Goal: Information Seeking & Learning: Learn about a topic

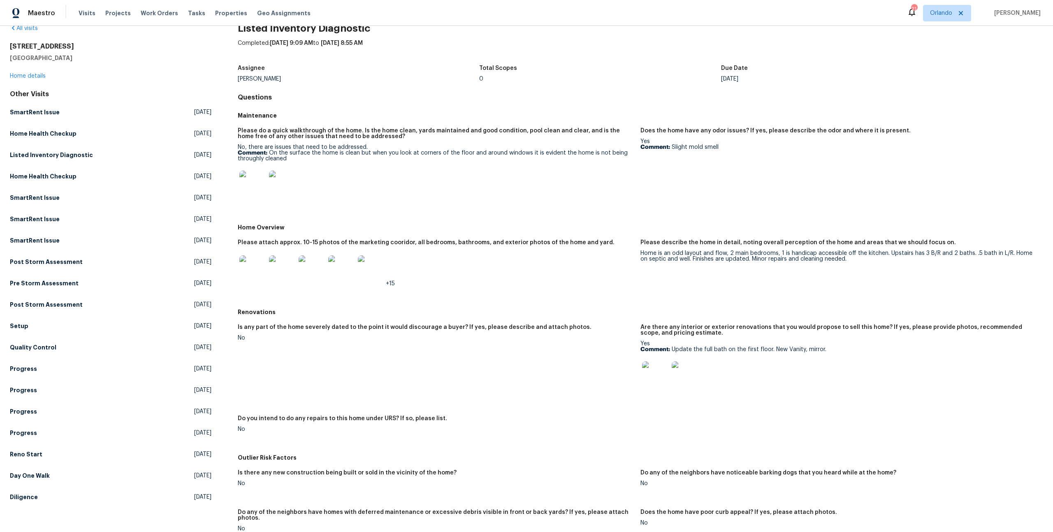
scroll to position [118, 0]
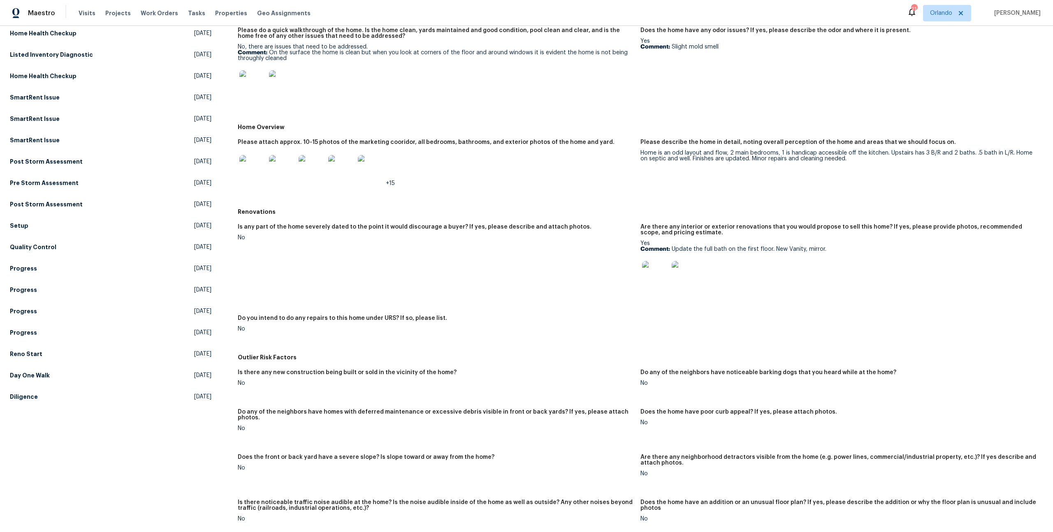
click at [646, 279] on img at bounding box center [655, 274] width 26 height 26
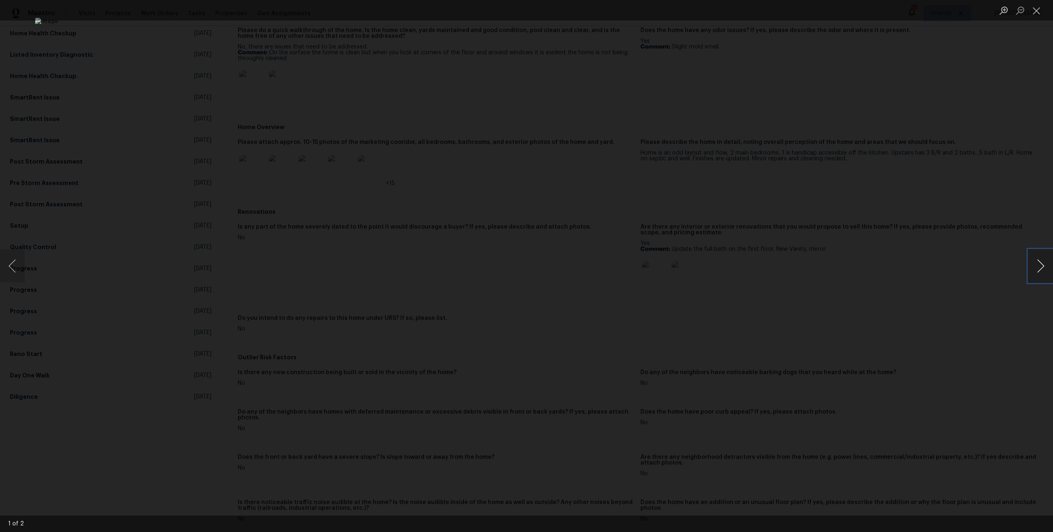
click at [1036, 261] on button "Next image" at bounding box center [1040, 266] width 25 height 33
click at [922, 251] on div "Lightbox" at bounding box center [526, 266] width 1053 height 532
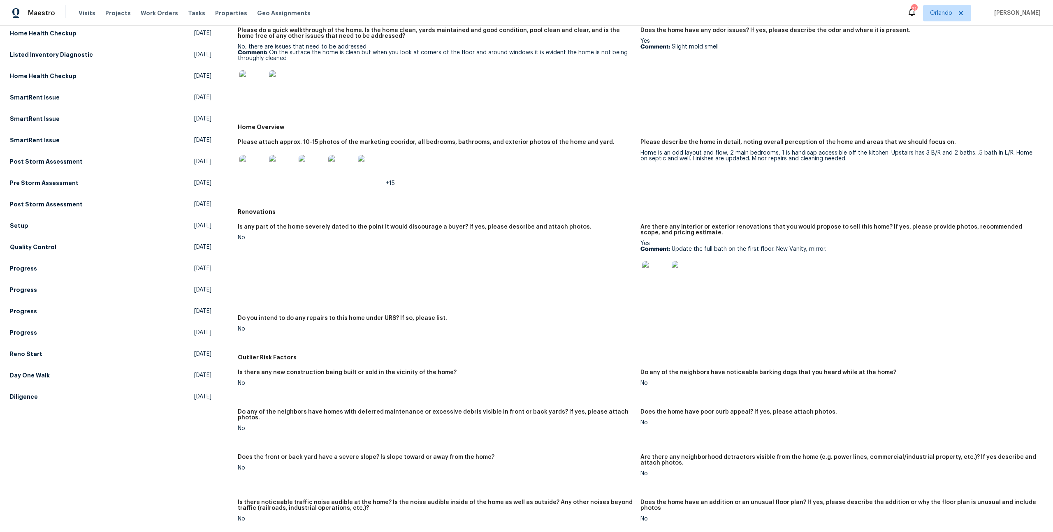
click at [253, 174] on img at bounding box center [252, 168] width 26 height 26
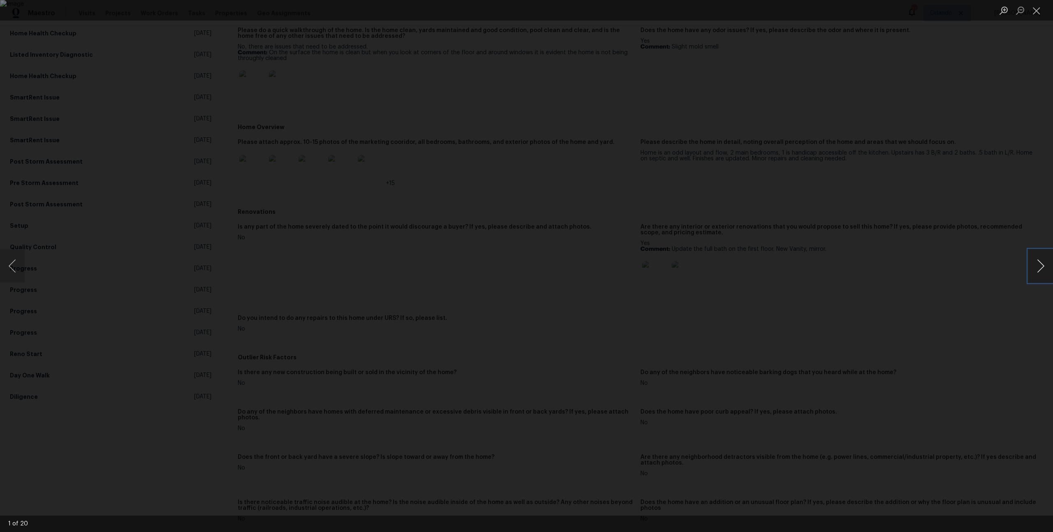
click at [1036, 265] on button "Next image" at bounding box center [1040, 266] width 25 height 33
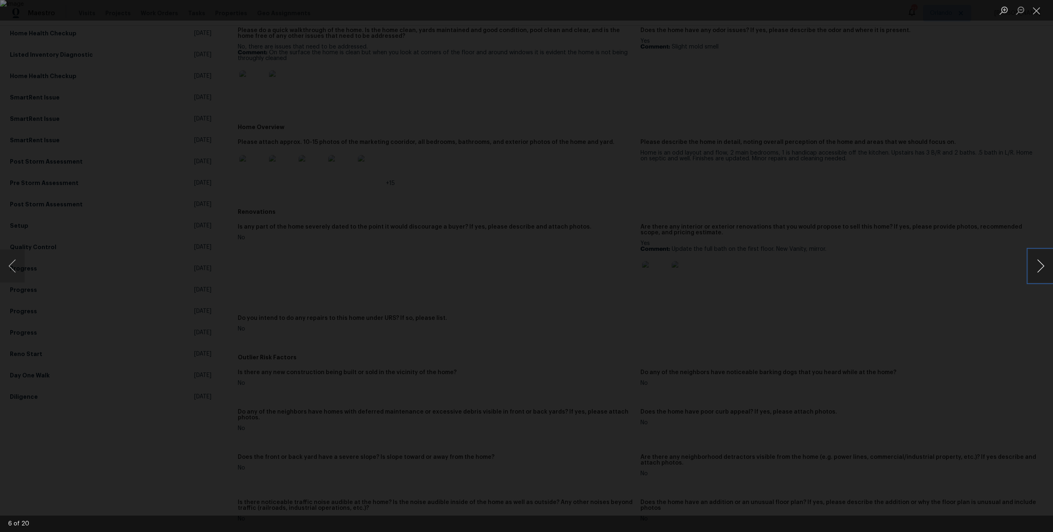
click at [1036, 265] on button "Next image" at bounding box center [1040, 266] width 25 height 33
click at [1049, 267] on button "Next image" at bounding box center [1040, 266] width 25 height 33
click at [1048, 267] on button "Next image" at bounding box center [1040, 266] width 25 height 33
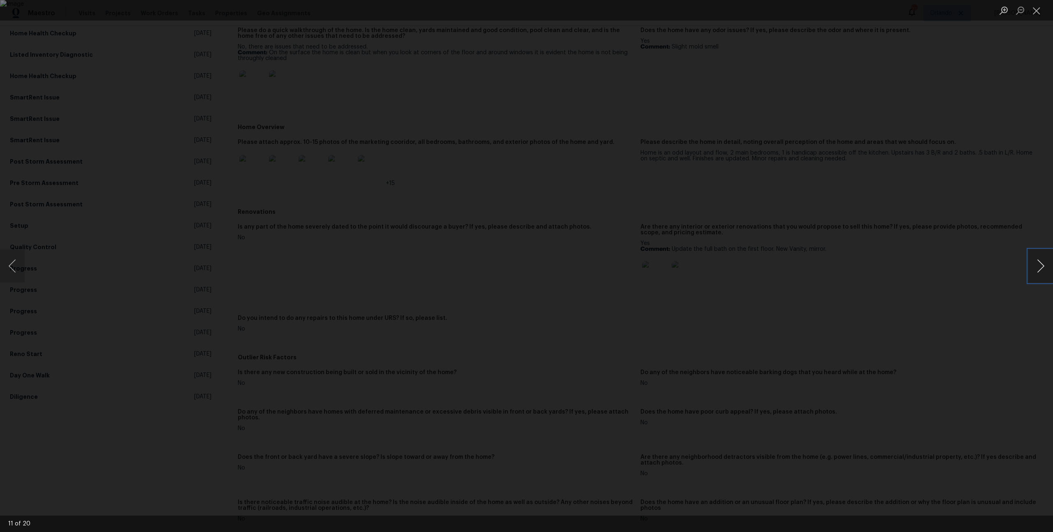
click at [1048, 267] on button "Next image" at bounding box center [1040, 266] width 25 height 33
click at [1038, 255] on button "Next image" at bounding box center [1040, 266] width 25 height 33
click at [912, 257] on div "Lightbox" at bounding box center [526, 266] width 1053 height 532
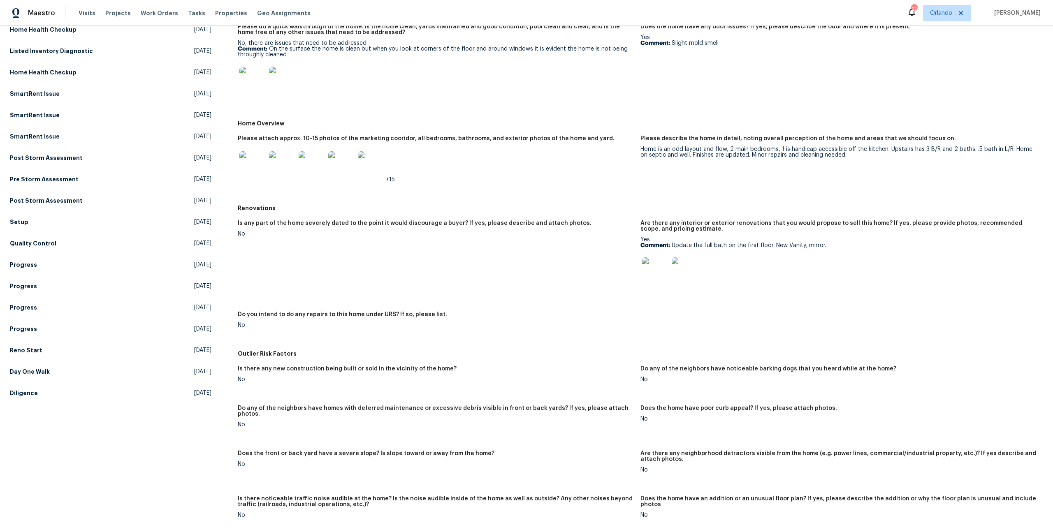
scroll to position [0, 0]
